Goal: Task Accomplishment & Management: Complete application form

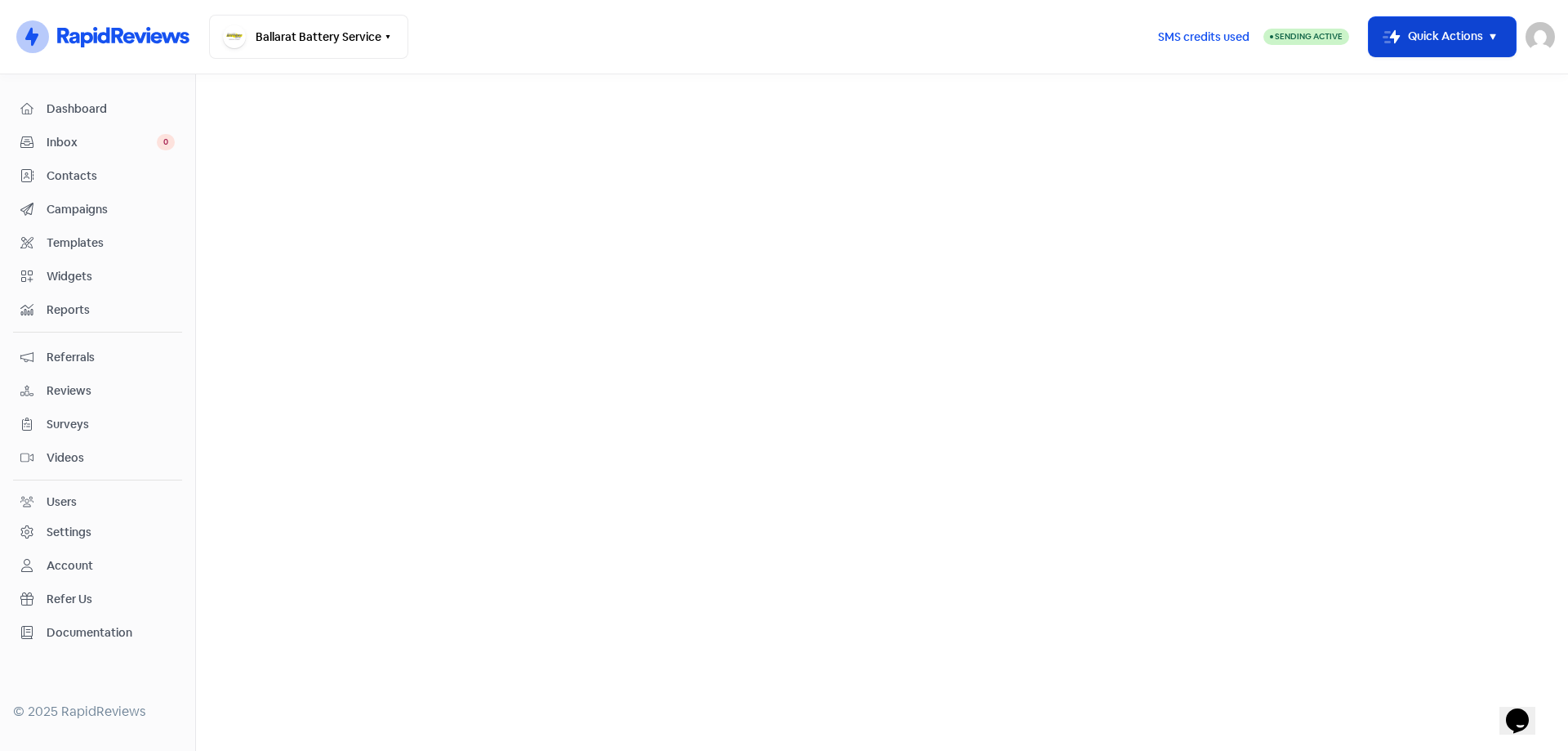
click at [1428, 48] on button "Icon For Thunder-move Quick Actions" at bounding box center [1443, 37] width 147 height 39
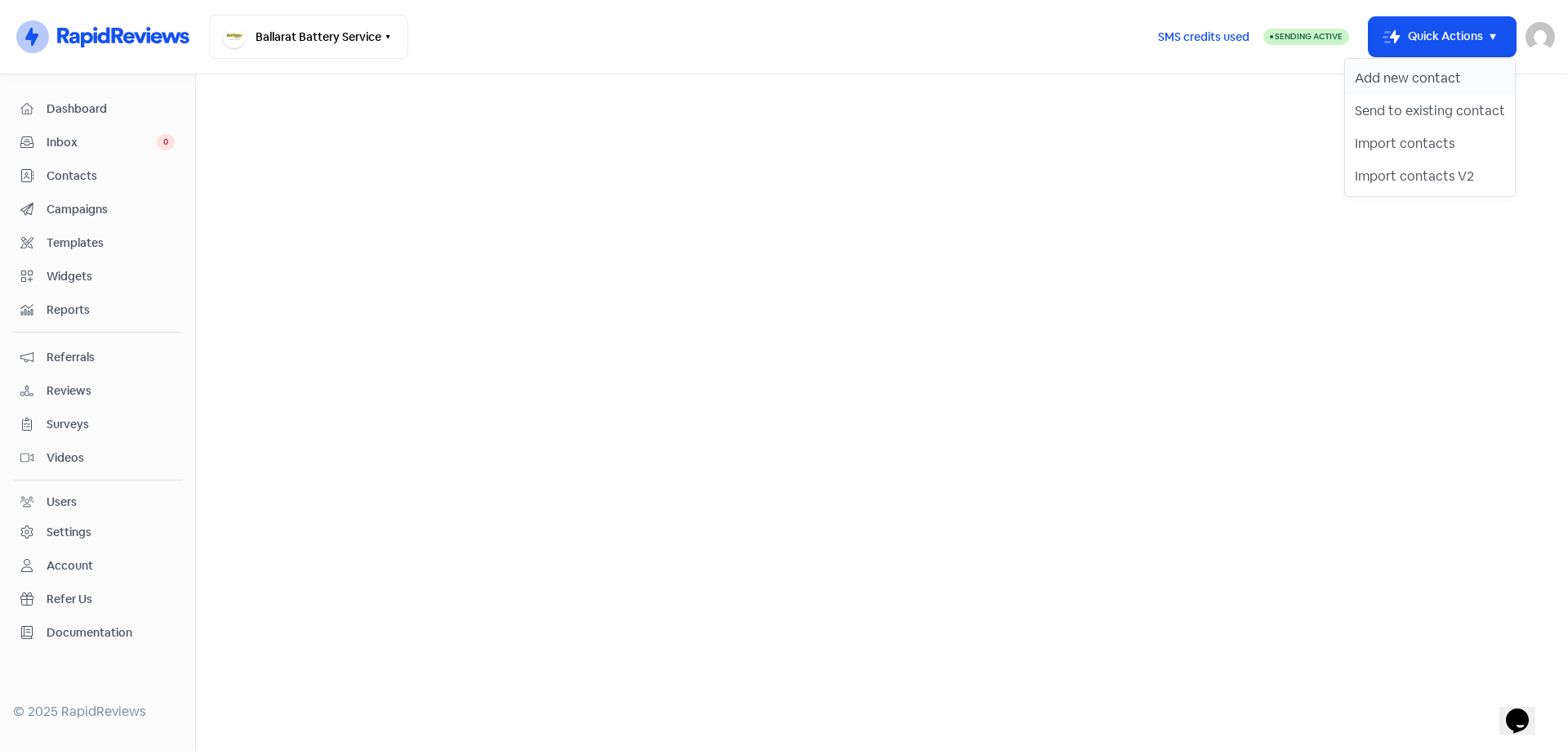
click at [1400, 82] on button "Add new contact" at bounding box center [1429, 79] width 170 height 33
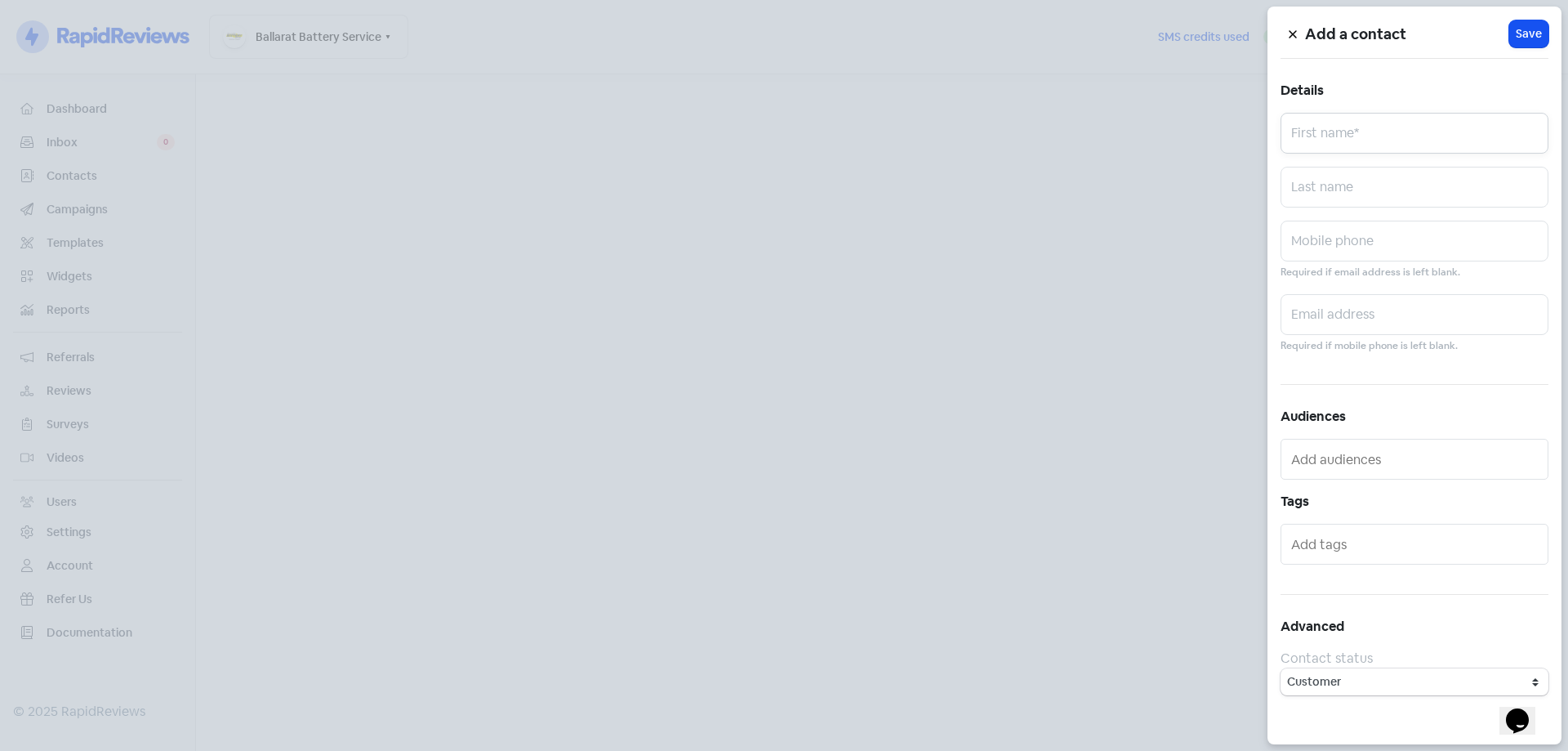
click at [1366, 121] on input "text" at bounding box center [1415, 133] width 268 height 41
click at [1383, 137] on input "text" at bounding box center [1415, 133] width 268 height 41
paste input "Declan #0468926250"
drag, startPoint x: 1474, startPoint y: 138, endPoint x: 1335, endPoint y: 150, distance: 139.5
click at [1335, 150] on input "Declan #0468926250" at bounding box center [1415, 133] width 268 height 41
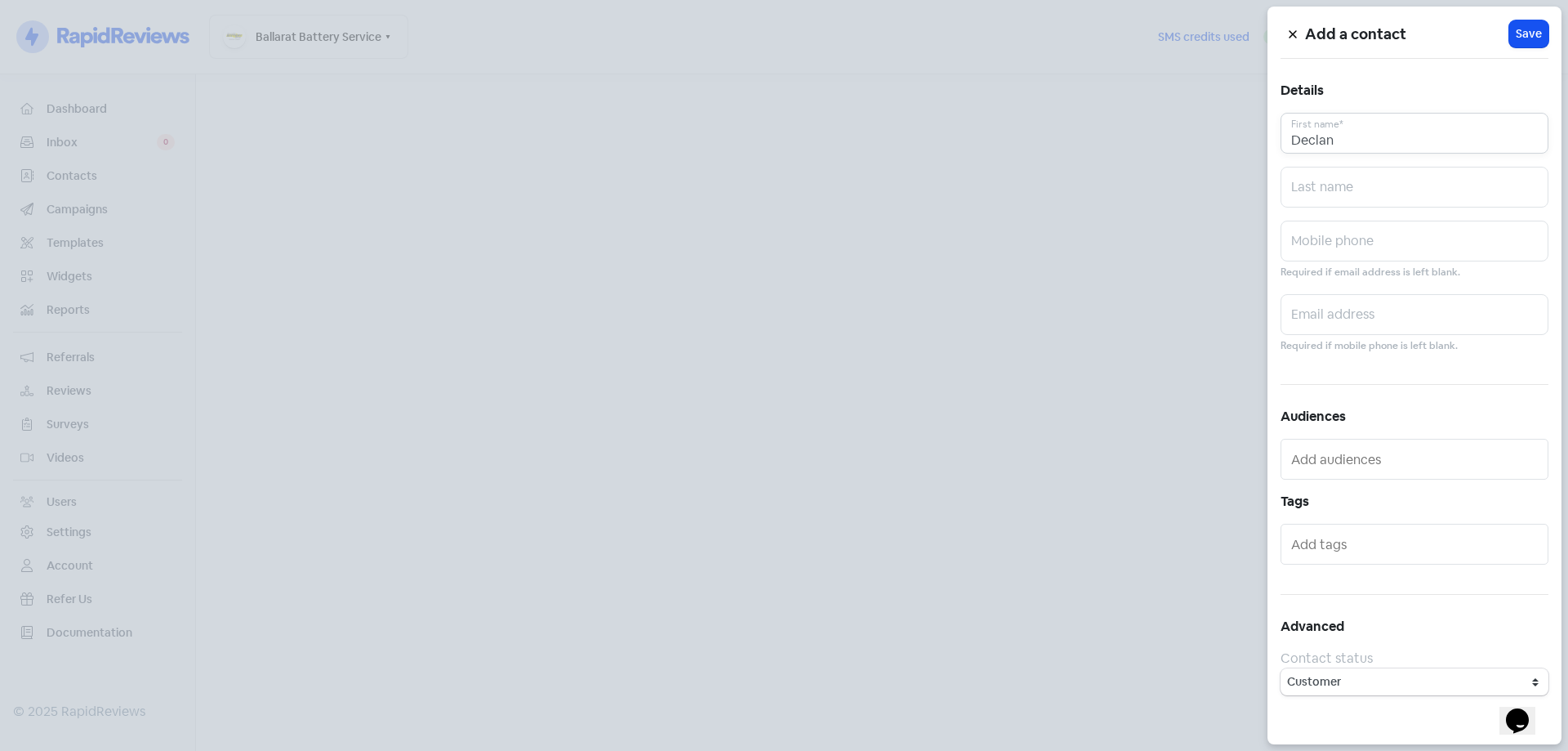
type input "Declan"
click at [1336, 251] on input "text" at bounding box center [1415, 241] width 268 height 41
paste input "Declan #0468926250"
drag, startPoint x: 1342, startPoint y: 249, endPoint x: 1222, endPoint y: 251, distance: 120.0
click at [1240, 750] on div "Add a contact Icon For Loading Save Details Declan First name* Last name Declan…" at bounding box center [784, 751] width 1568 height 0
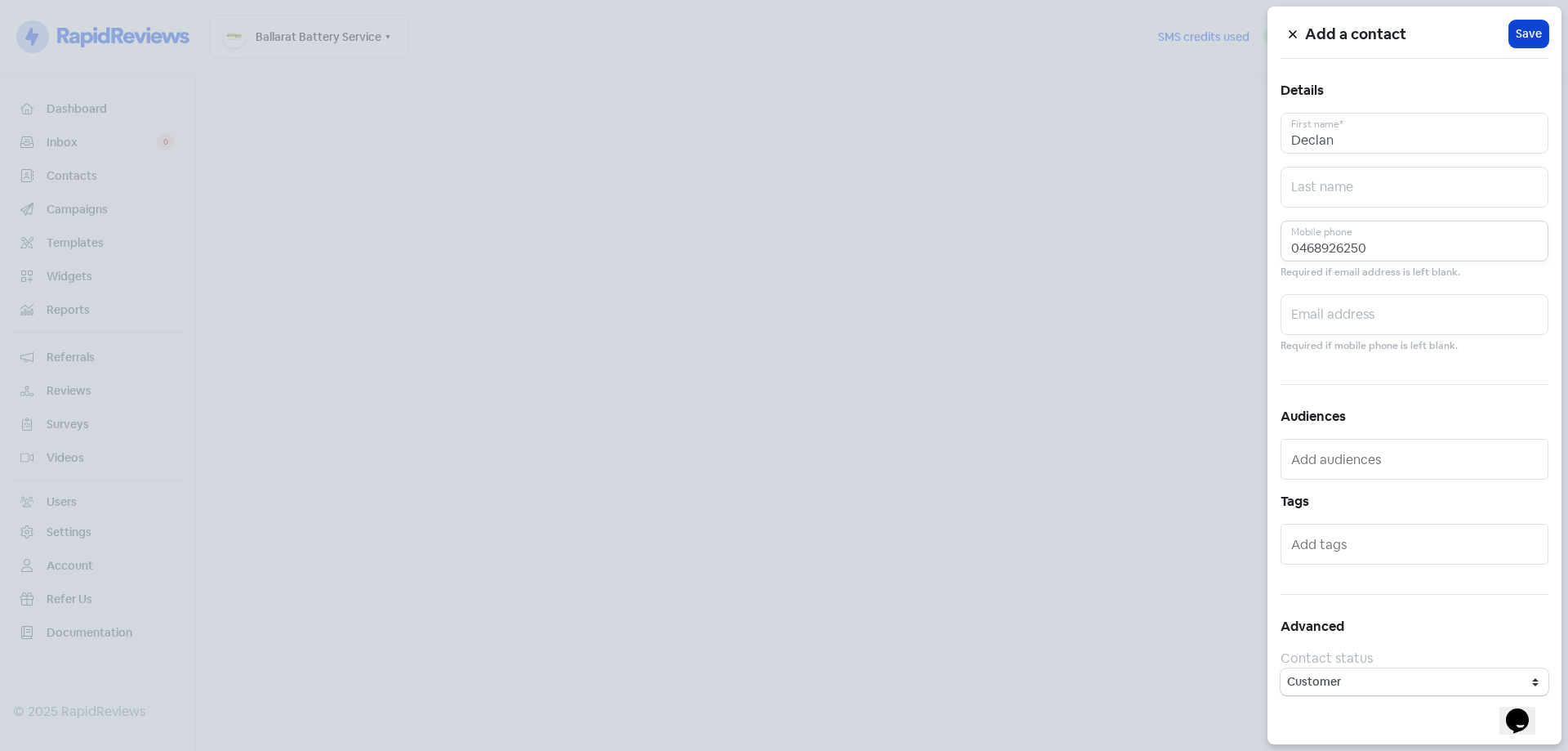
type input "0468926250"
click at [1538, 26] on span "Save" at bounding box center [1528, 34] width 26 height 17
